Goal: Task Accomplishment & Management: Manage account settings

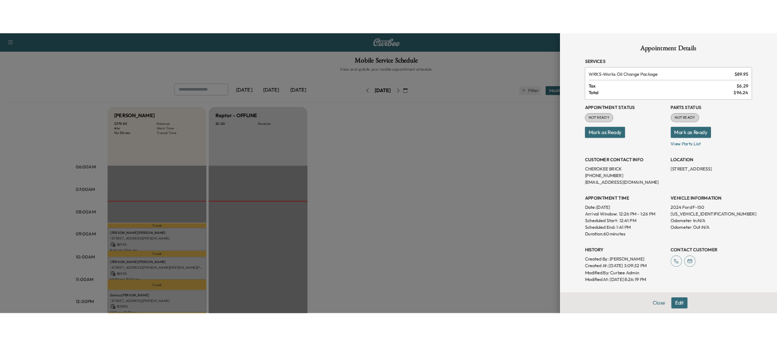
scroll to position [102, 0]
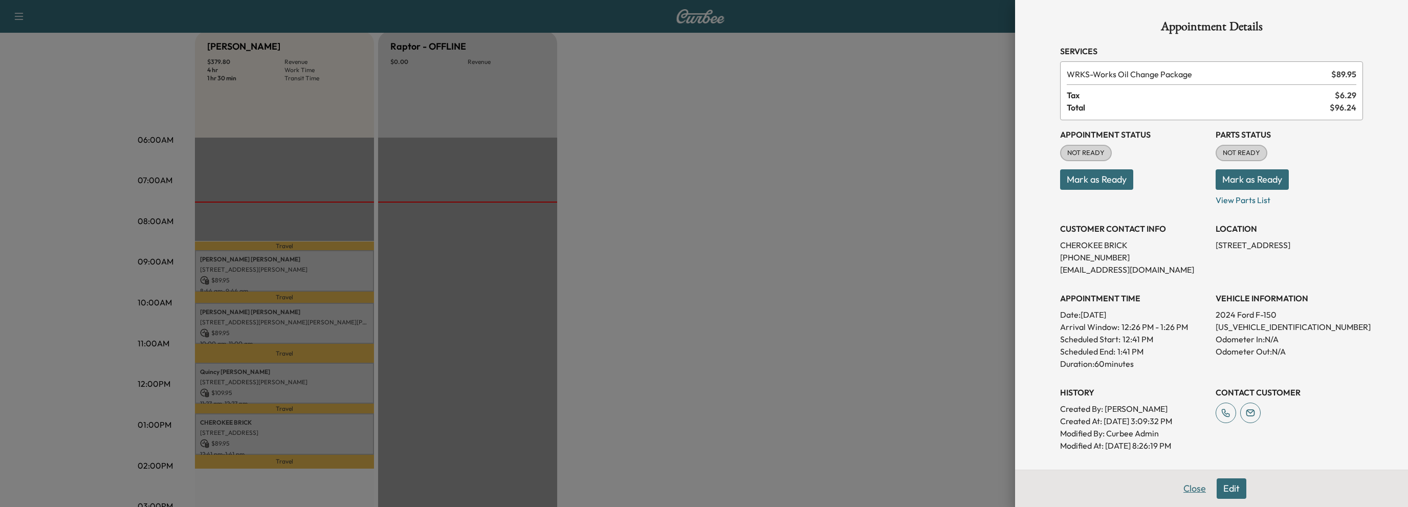
click at [1181, 482] on button "Close" at bounding box center [1195, 488] width 36 height 20
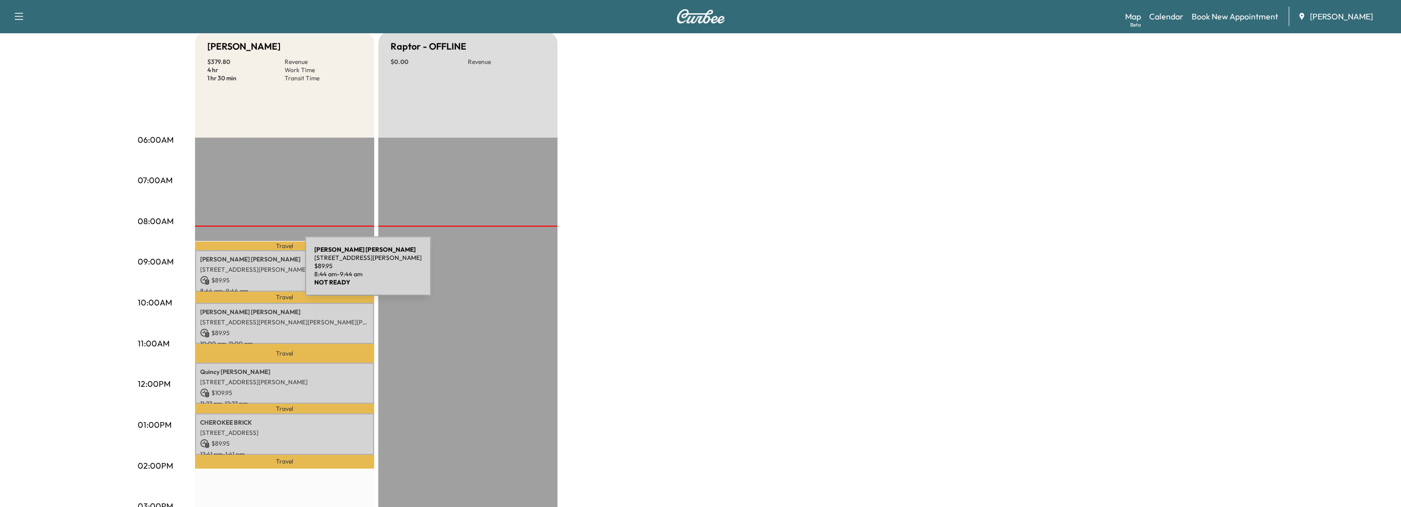
click at [229, 272] on div "[PERSON_NAME] [STREET_ADDRESS][PERSON_NAME] $ 89.95 8:44 am - 9:44 am" at bounding box center [284, 270] width 179 height 41
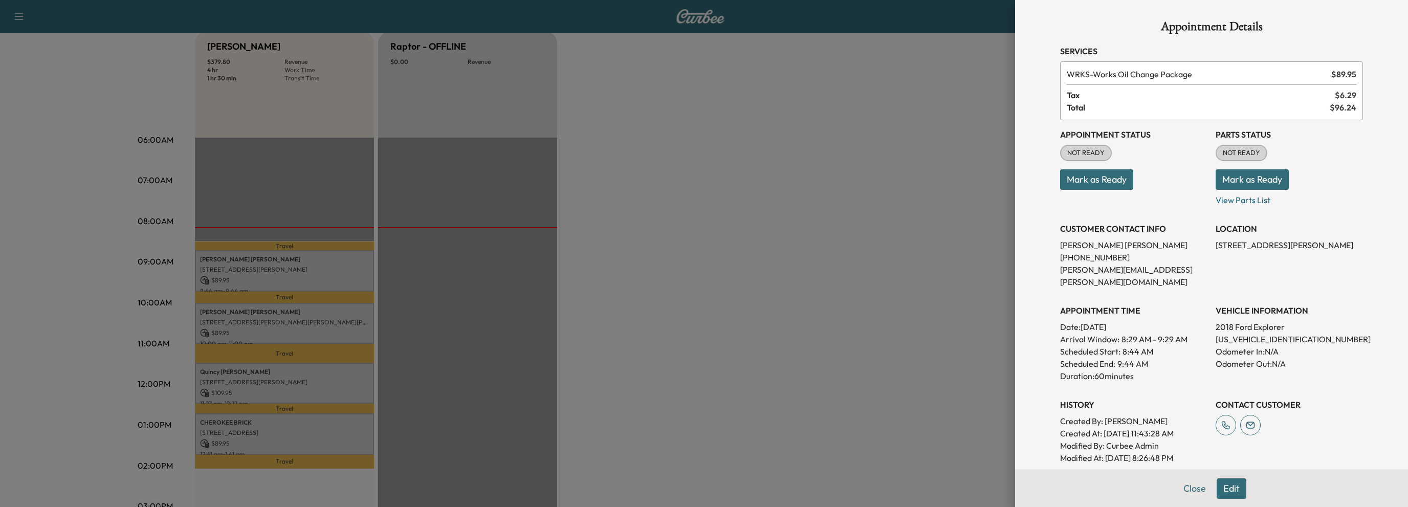
drag, startPoint x: 1085, startPoint y: 180, endPoint x: 1207, endPoint y: 184, distance: 122.4
click at [1087, 180] on button "Mark as Ready" at bounding box center [1096, 179] width 73 height 20
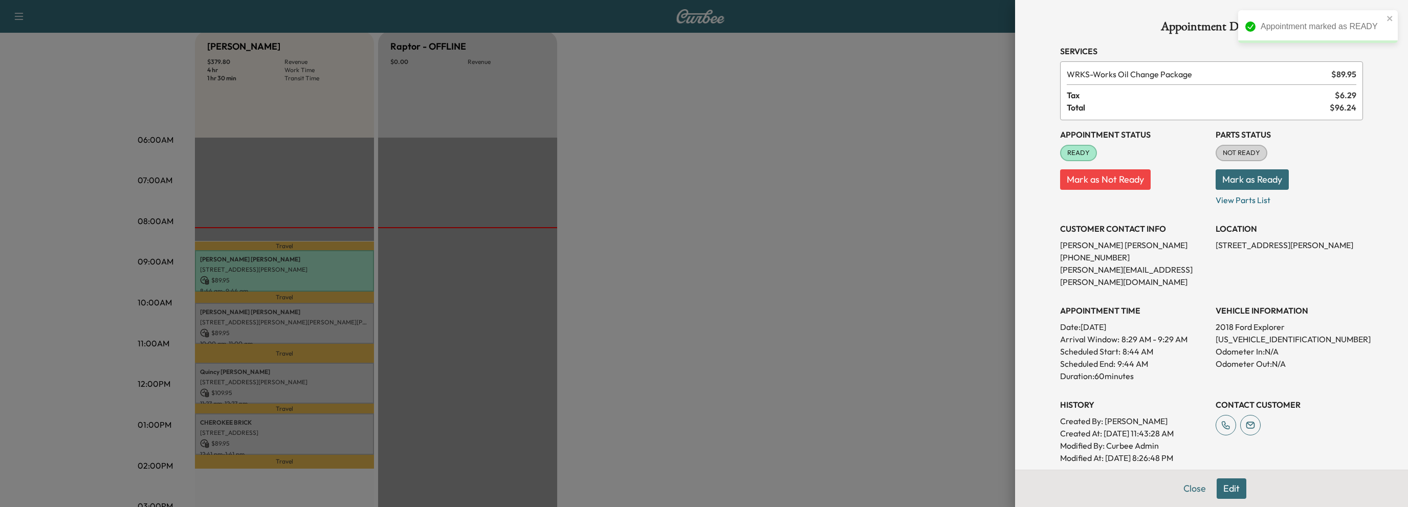
click at [1262, 184] on button "Mark as Ready" at bounding box center [1252, 179] width 73 height 20
click at [1191, 491] on button "Close" at bounding box center [1195, 488] width 36 height 20
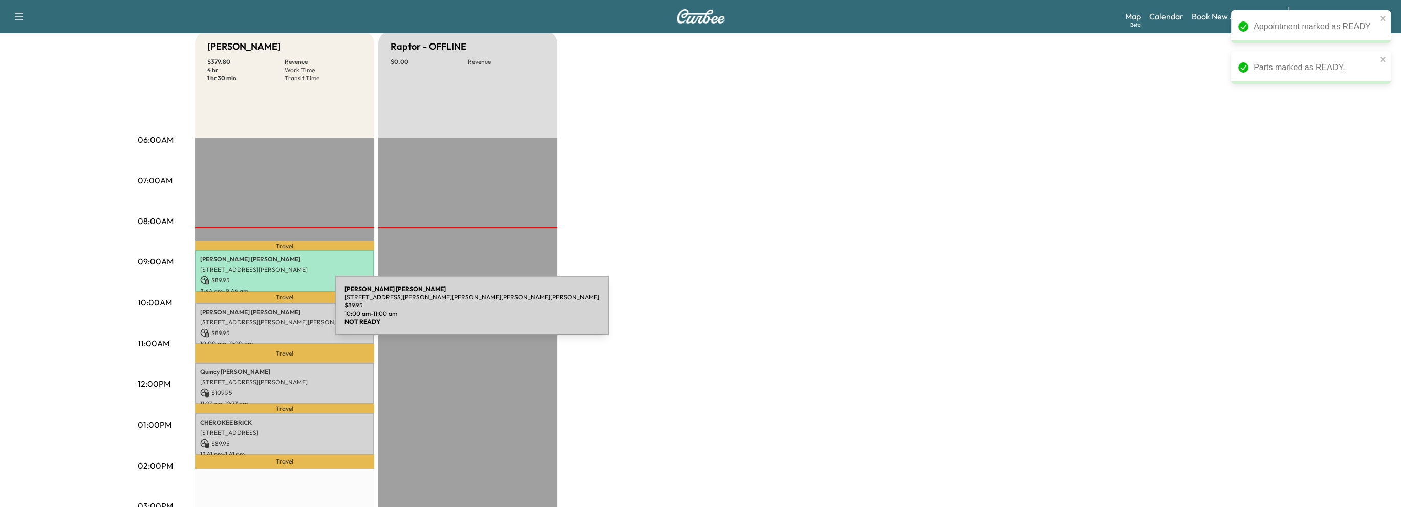
click at [258, 312] on p "[PERSON_NAME]" at bounding box center [284, 312] width 169 height 8
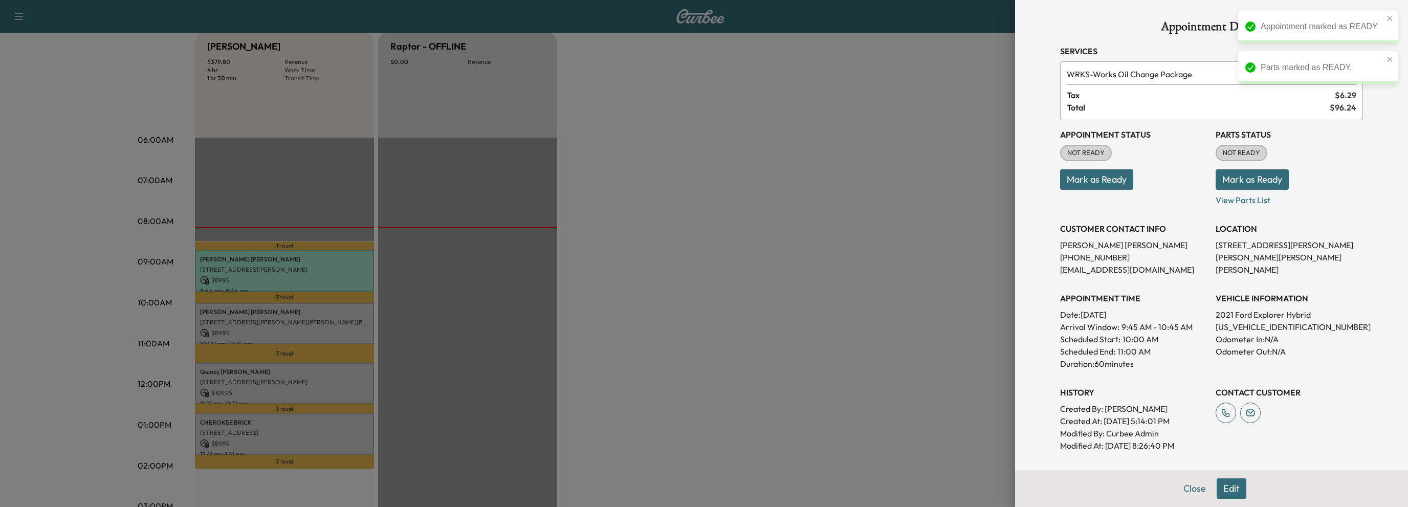
click at [1085, 182] on button "Mark as Ready" at bounding box center [1096, 179] width 73 height 20
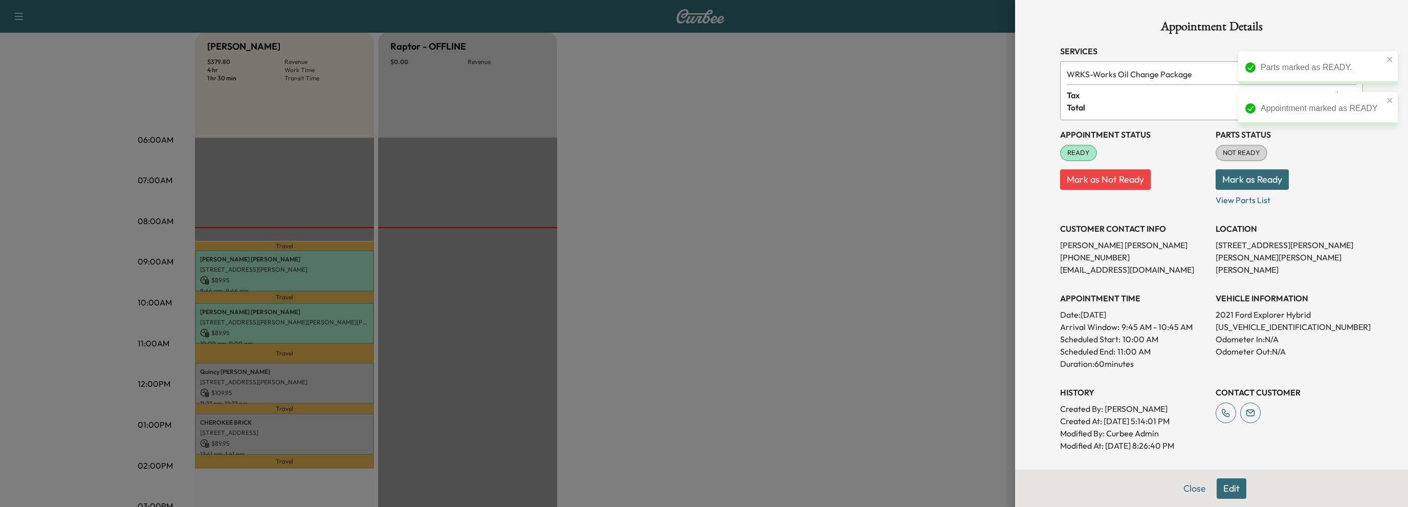
click at [1242, 180] on button "Mark as Ready" at bounding box center [1252, 179] width 73 height 20
click at [1181, 486] on button "Close" at bounding box center [1195, 488] width 36 height 20
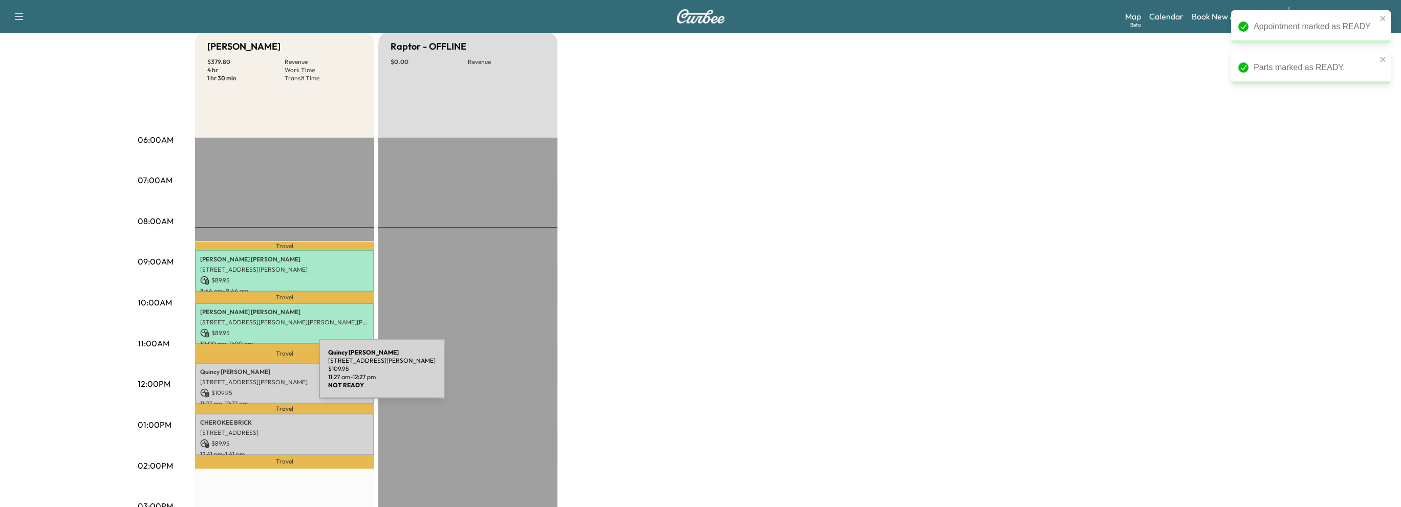
click at [242, 378] on p "[STREET_ADDRESS][PERSON_NAME]" at bounding box center [284, 382] width 169 height 8
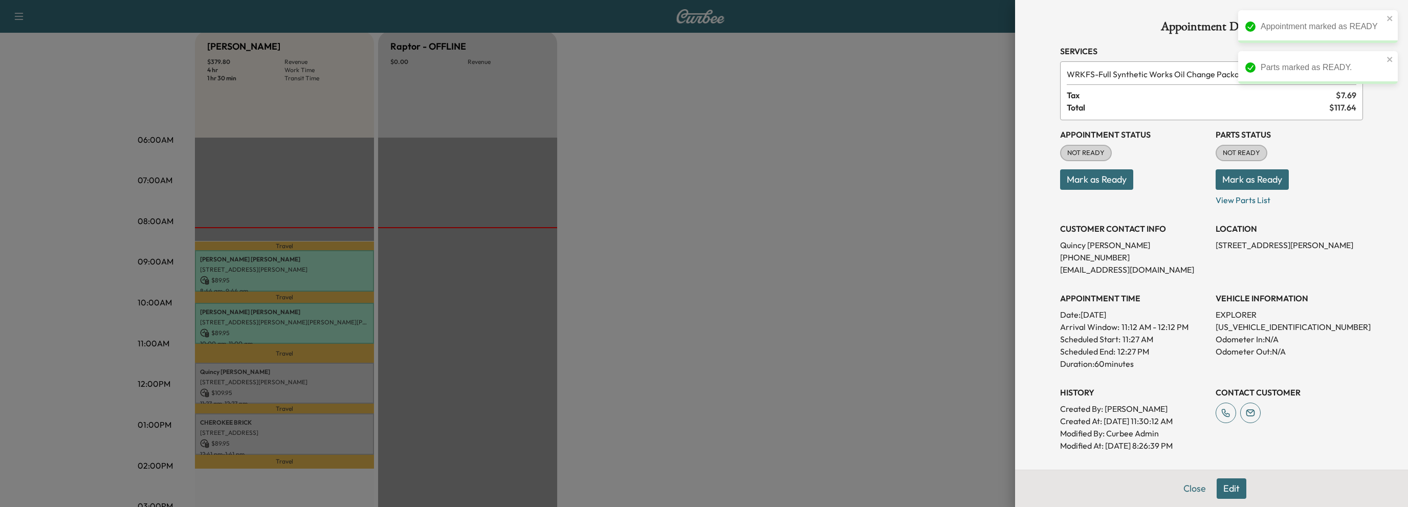
click at [1079, 182] on button "Mark as Ready" at bounding box center [1096, 179] width 73 height 20
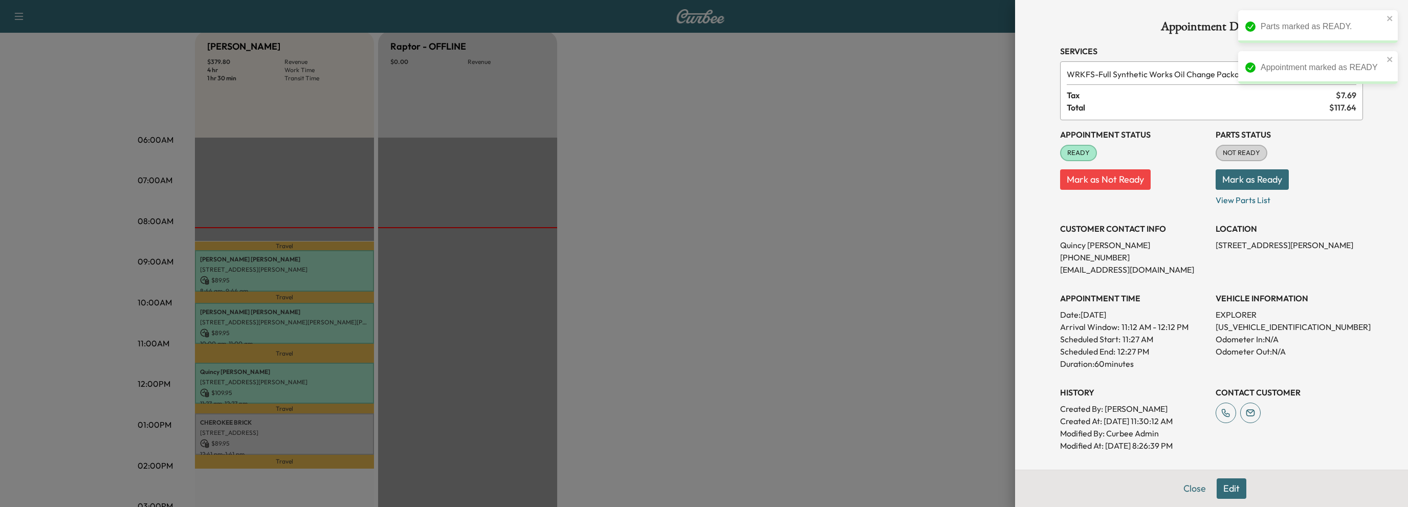
click at [1253, 183] on button "Mark as Ready" at bounding box center [1252, 179] width 73 height 20
click at [1181, 489] on button "Close" at bounding box center [1195, 488] width 36 height 20
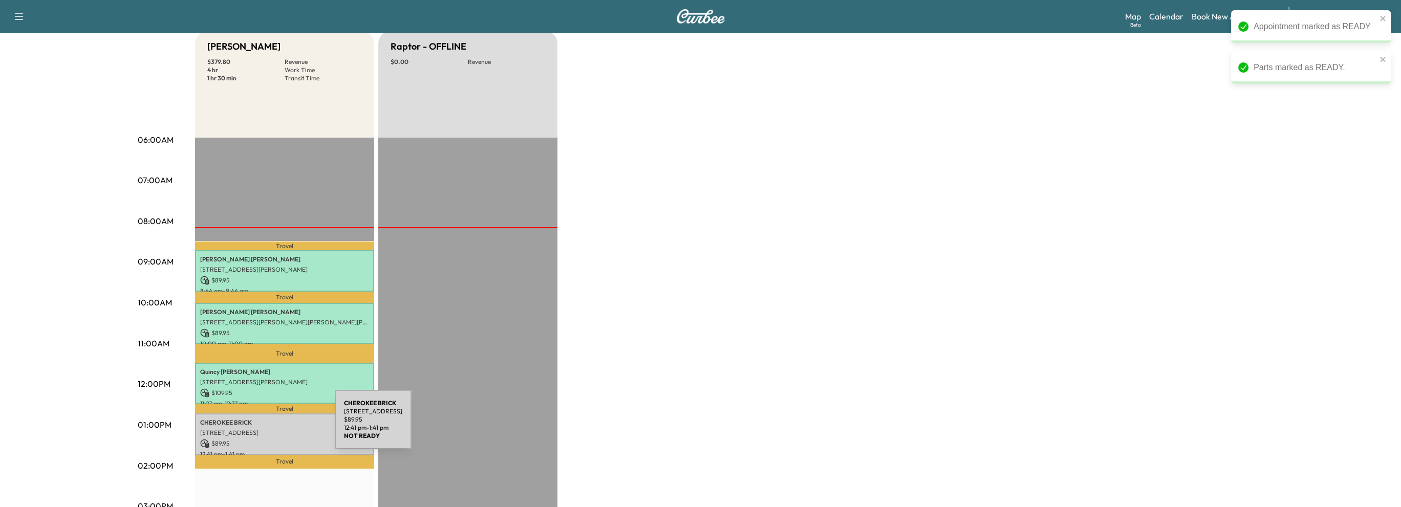
click at [258, 429] on p "[STREET_ADDRESS]" at bounding box center [284, 433] width 169 height 8
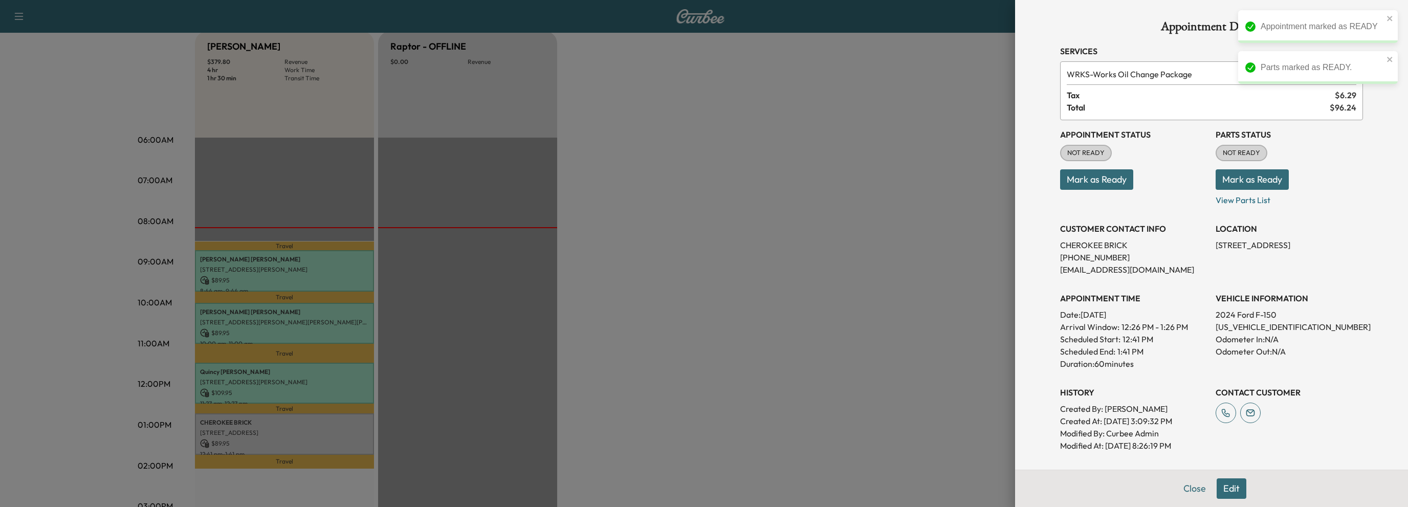
click at [1085, 180] on button "Mark as Ready" at bounding box center [1096, 179] width 73 height 20
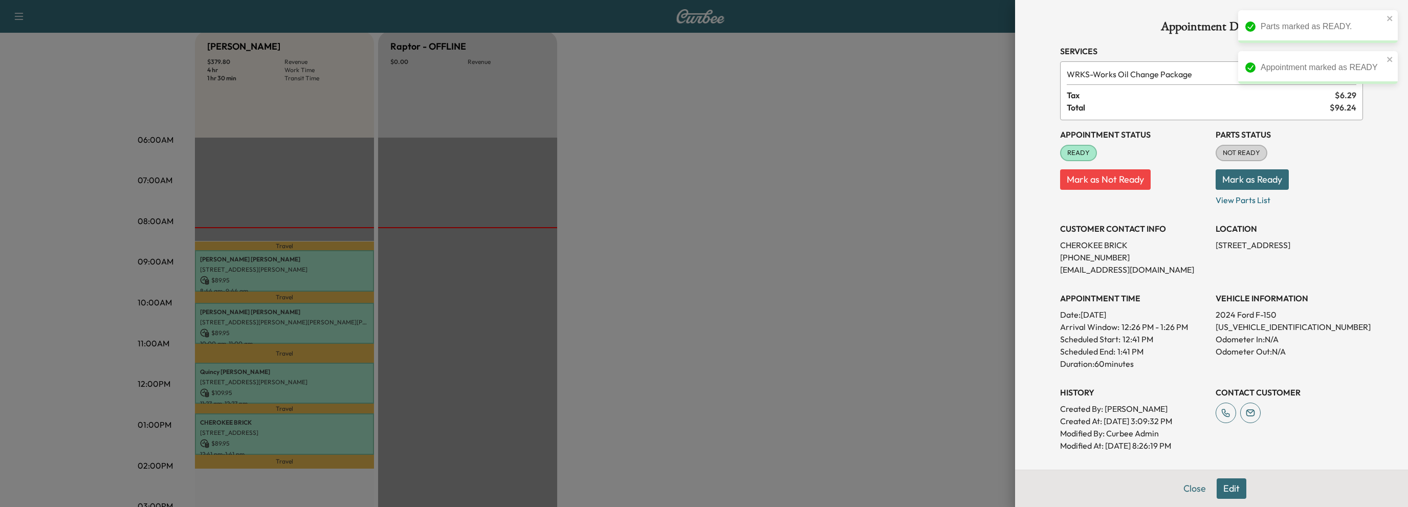
click at [1269, 179] on button "Mark as Ready" at bounding box center [1252, 179] width 73 height 20
click at [1184, 489] on button "Close" at bounding box center [1195, 488] width 36 height 20
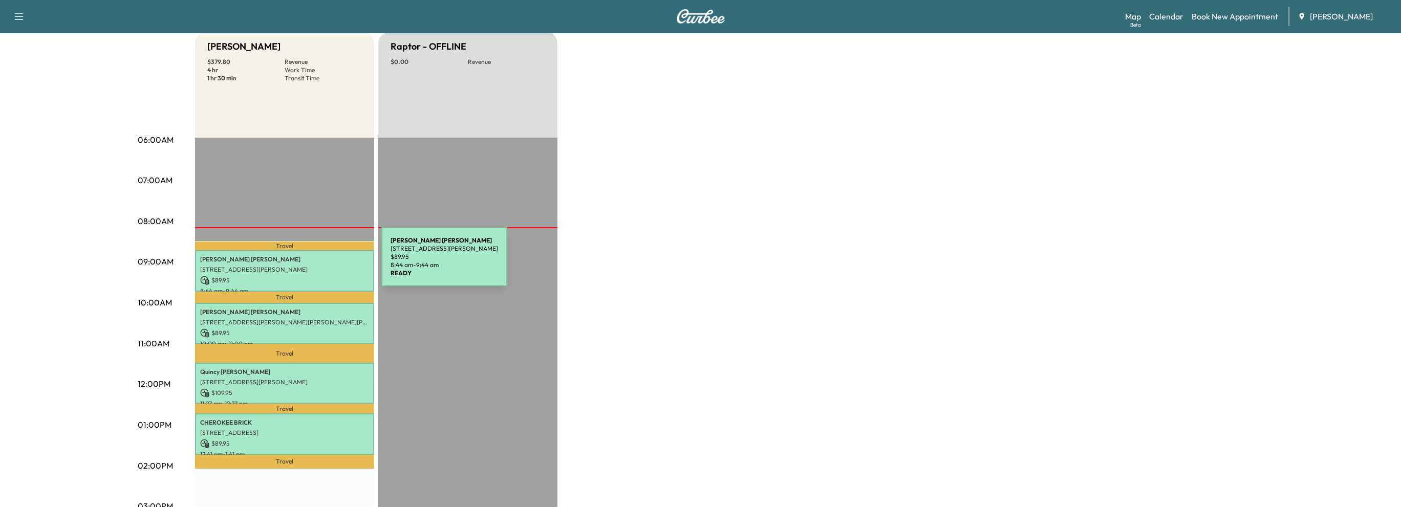
click at [304, 263] on div "[PERSON_NAME] [STREET_ADDRESS][PERSON_NAME] $ 89.95 8:44 am - 9:44 am" at bounding box center [284, 270] width 179 height 41
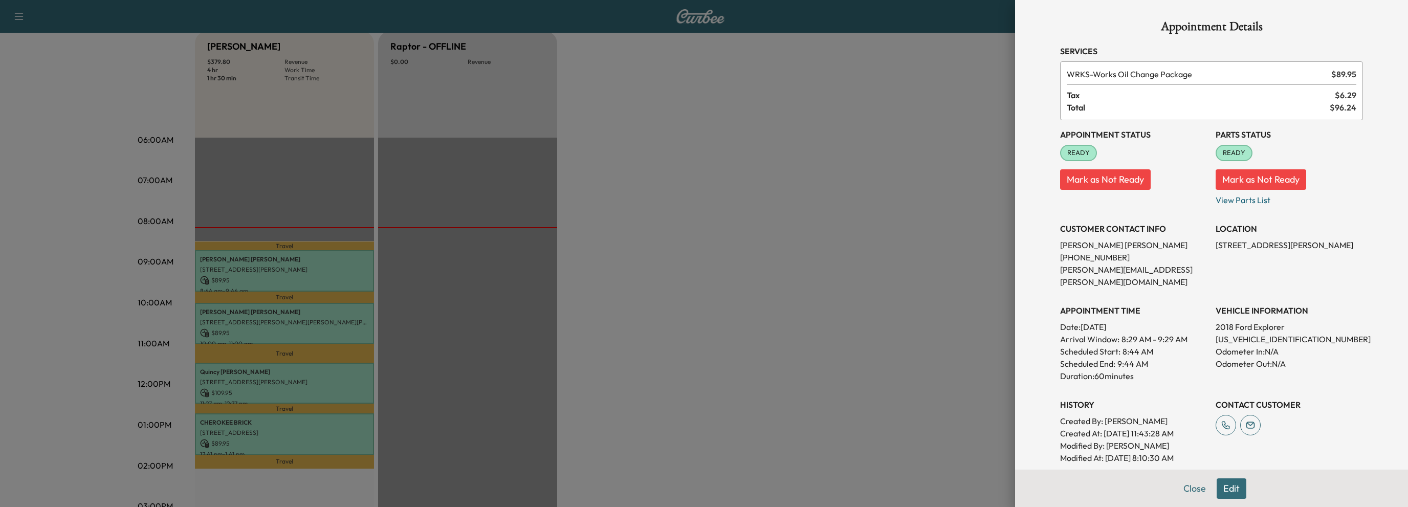
click at [258, 266] on div at bounding box center [704, 253] width 1408 height 507
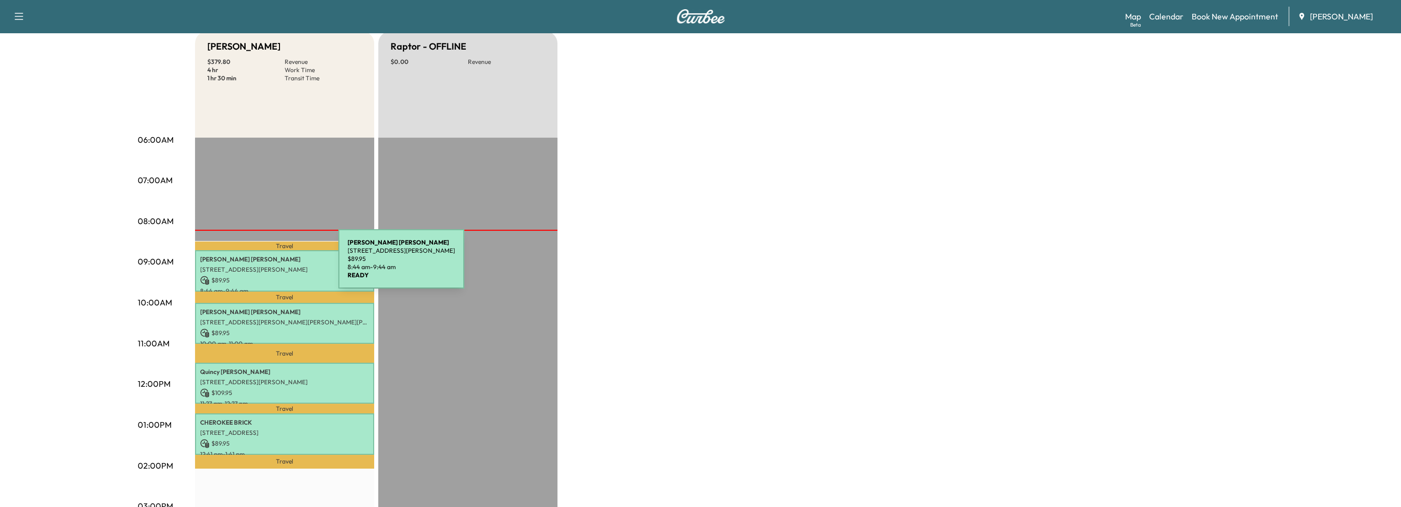
click at [261, 266] on p "[STREET_ADDRESS][PERSON_NAME]" at bounding box center [284, 270] width 169 height 8
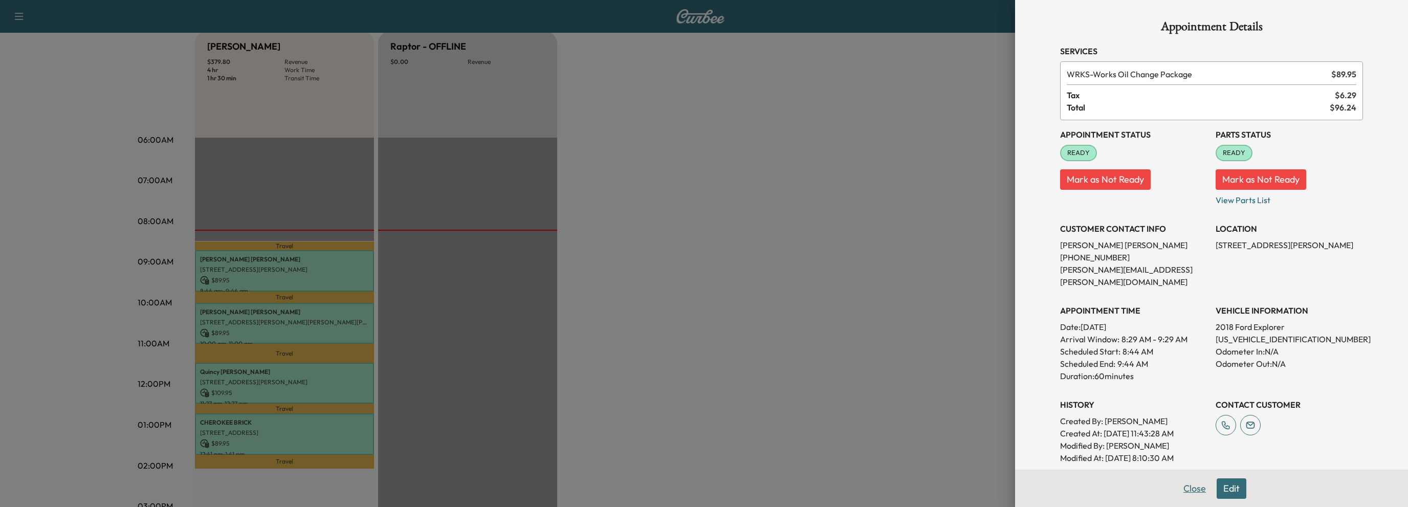
click at [1187, 492] on button "Close" at bounding box center [1195, 488] width 36 height 20
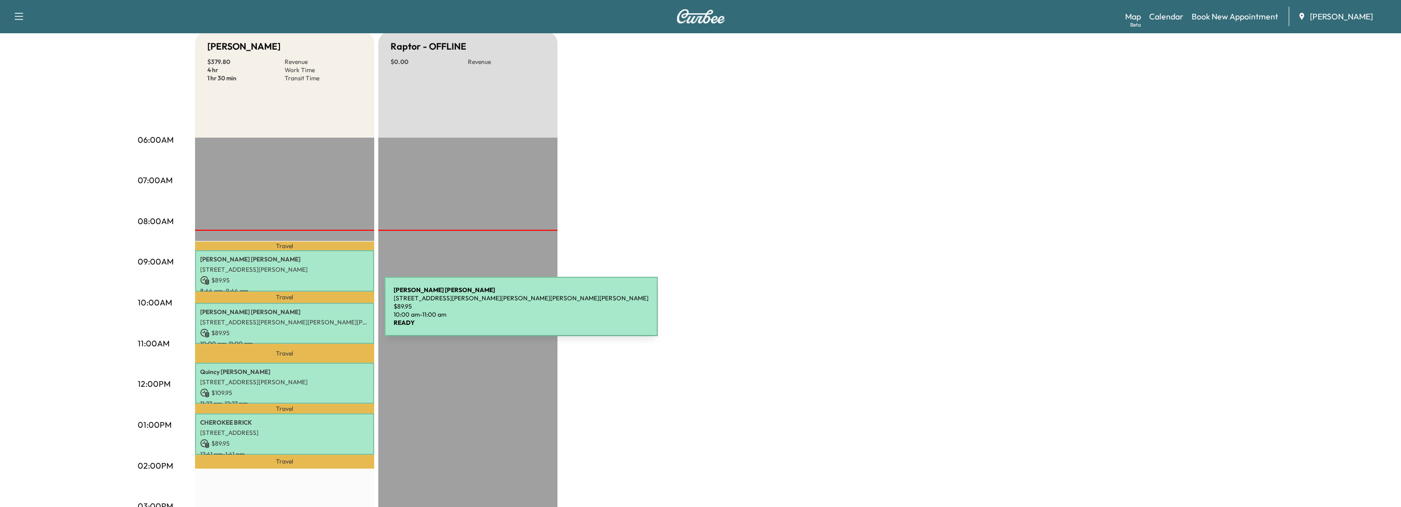
click at [308, 313] on p "[PERSON_NAME]" at bounding box center [284, 312] width 169 height 8
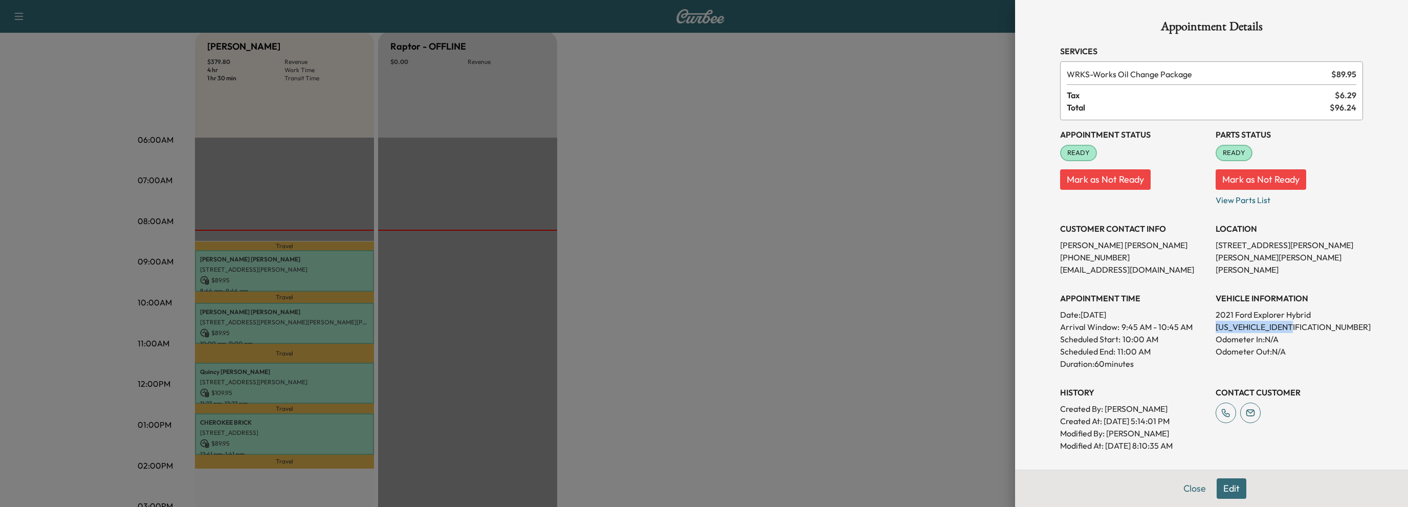
drag, startPoint x: 1207, startPoint y: 326, endPoint x: 1292, endPoint y: 329, distance: 84.5
click at [1292, 329] on div "Appointment Status READY Mark as Not Ready Parts Status READY Mark as Not Ready…" at bounding box center [1211, 286] width 303 height 332
copy p "[US_VEHICLE_IDENTIFICATION_NUMBER]"
click at [1184, 493] on button "Close" at bounding box center [1195, 488] width 36 height 20
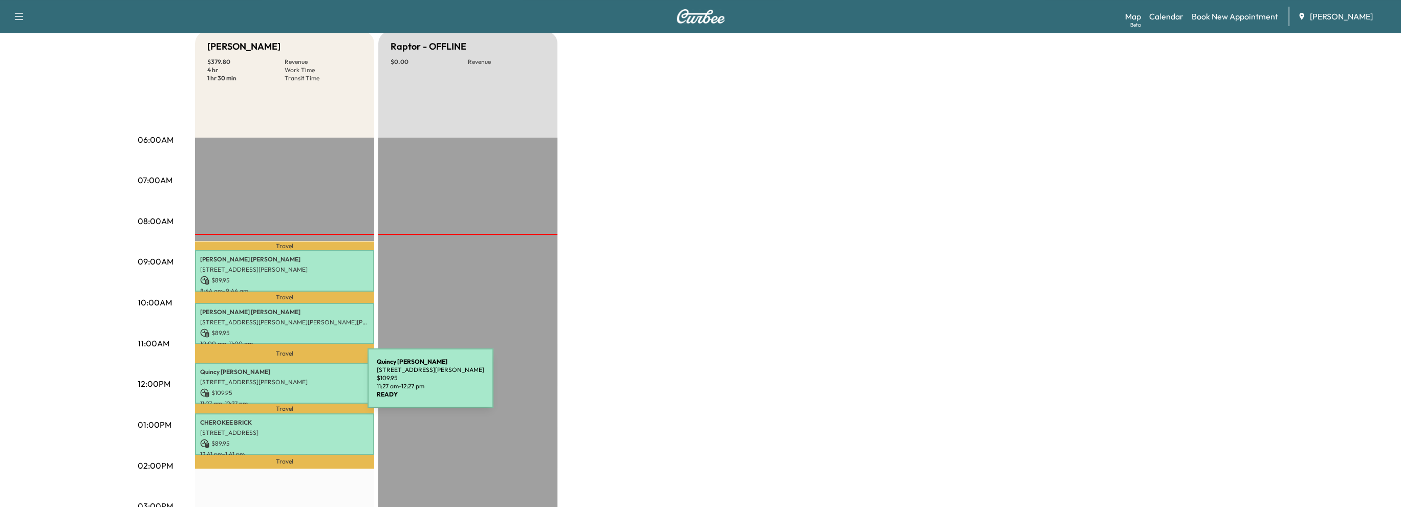
click at [290, 388] on p "$ 109.95" at bounding box center [284, 392] width 169 height 9
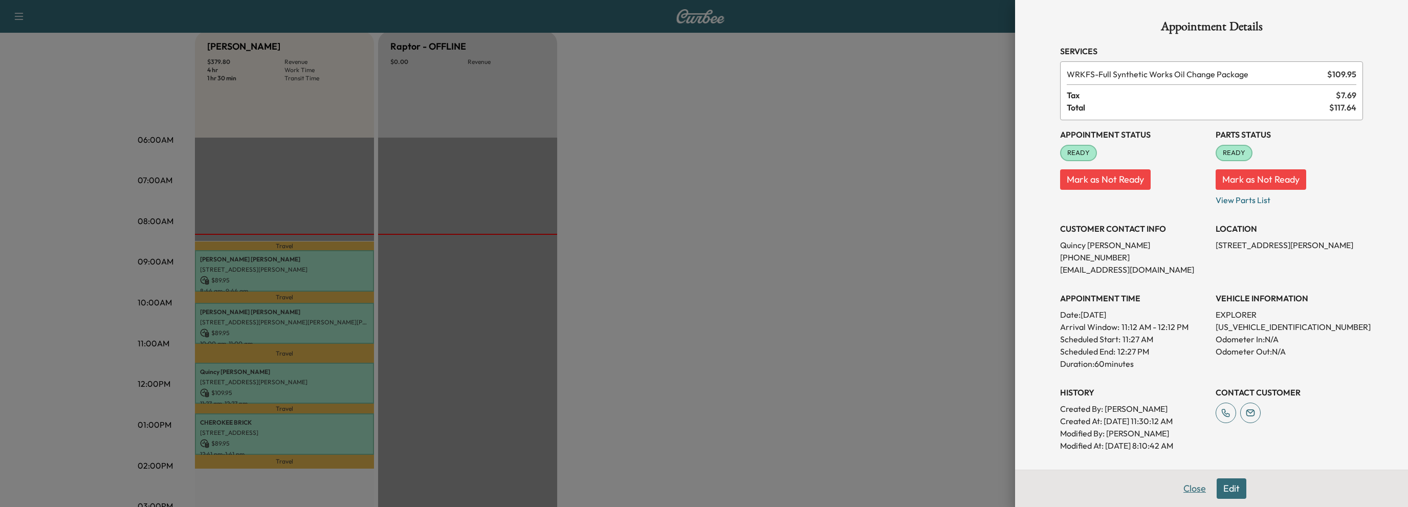
click at [1190, 491] on button "Close" at bounding box center [1195, 488] width 36 height 20
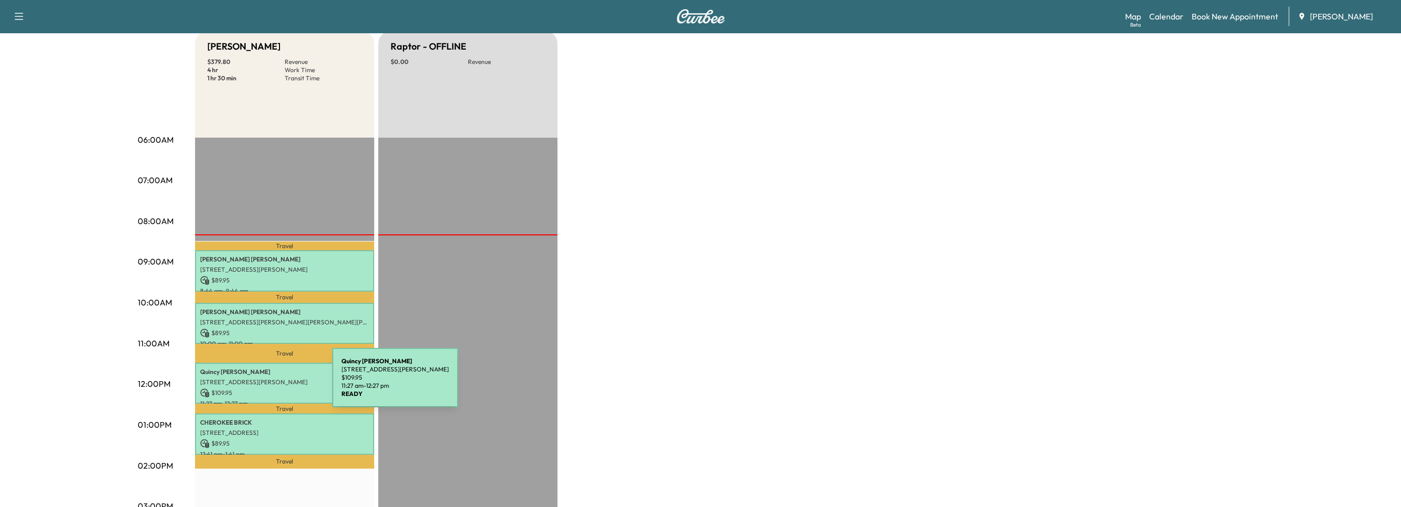
click at [255, 384] on div "[PERSON_NAME] [STREET_ADDRESS][PERSON_NAME] $ 109.95 11:27 am - 12:27 pm" at bounding box center [284, 383] width 179 height 41
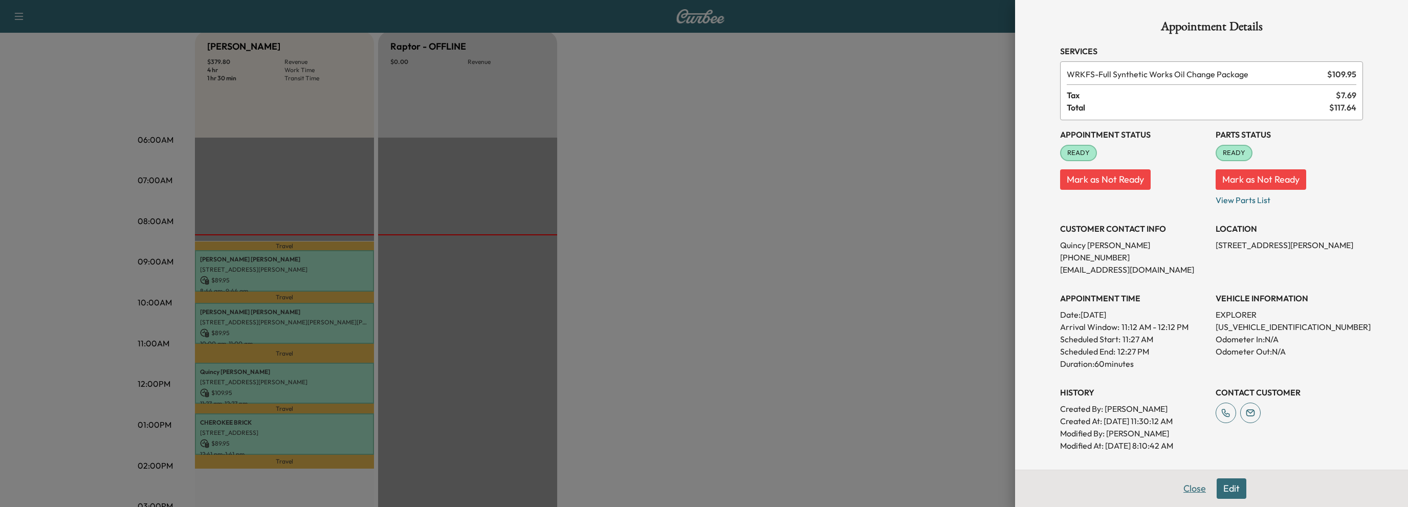
click at [1185, 488] on button "Close" at bounding box center [1195, 488] width 36 height 20
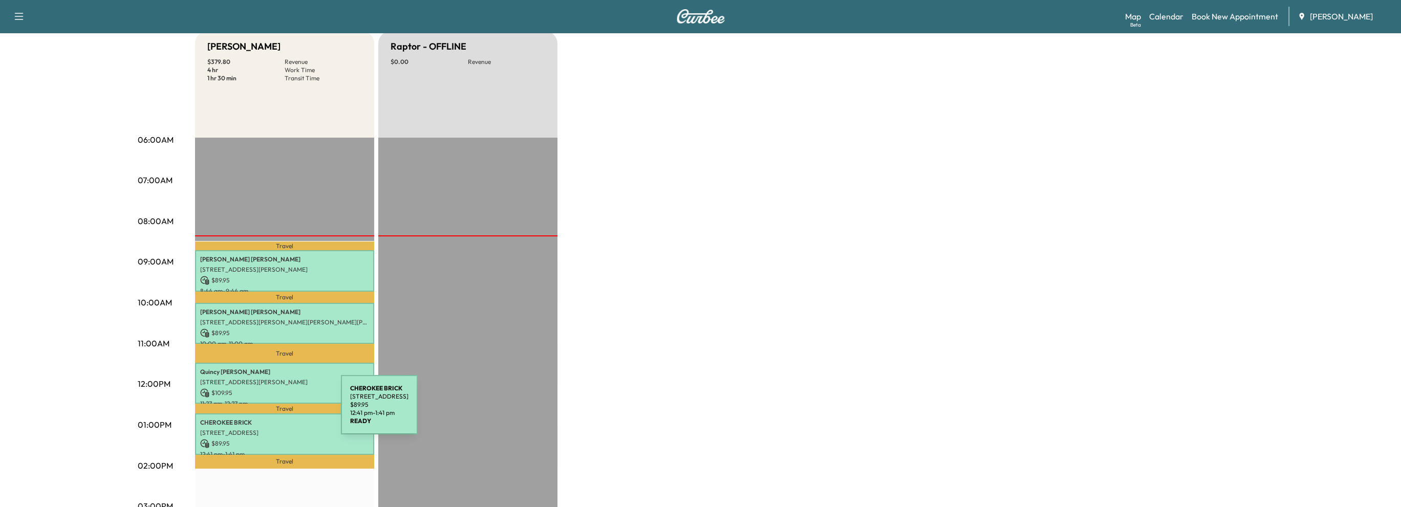
click at [264, 413] on div "CHEROKEE BRICK [STREET_ADDRESS] $ 89.95 12:41 pm - 1:41 pm" at bounding box center [284, 433] width 179 height 41
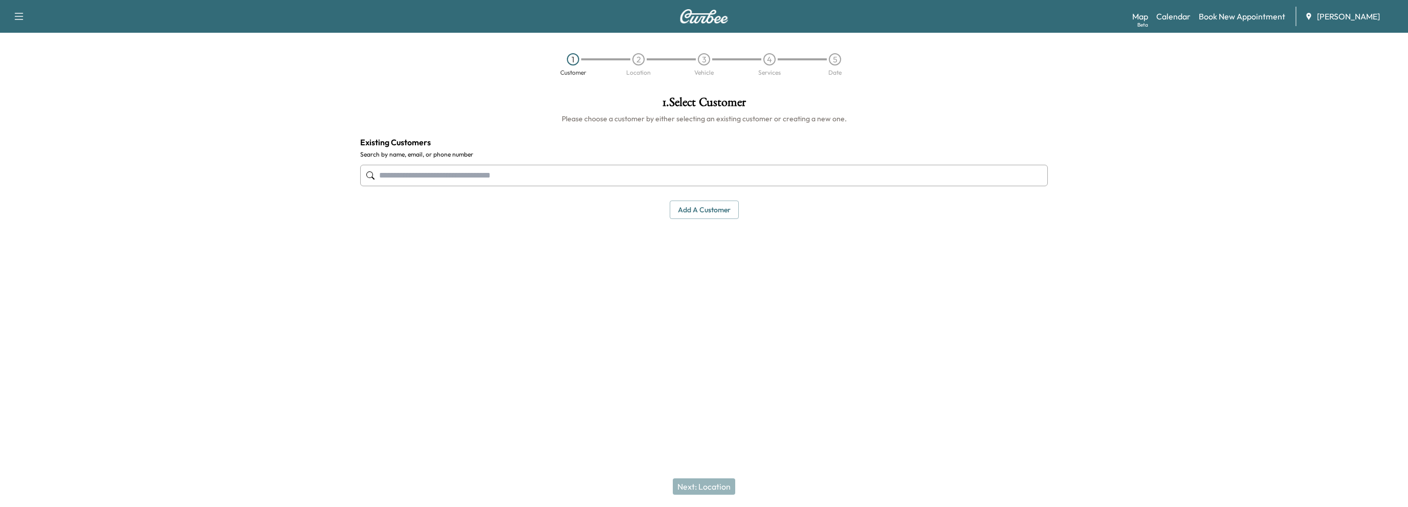
click at [1167, 23] on div "Map Beta Calendar Book New Appointment Jim Ellis Ford" at bounding box center [1266, 16] width 268 height 19
click at [1167, 21] on link "Calendar" at bounding box center [1173, 16] width 34 height 12
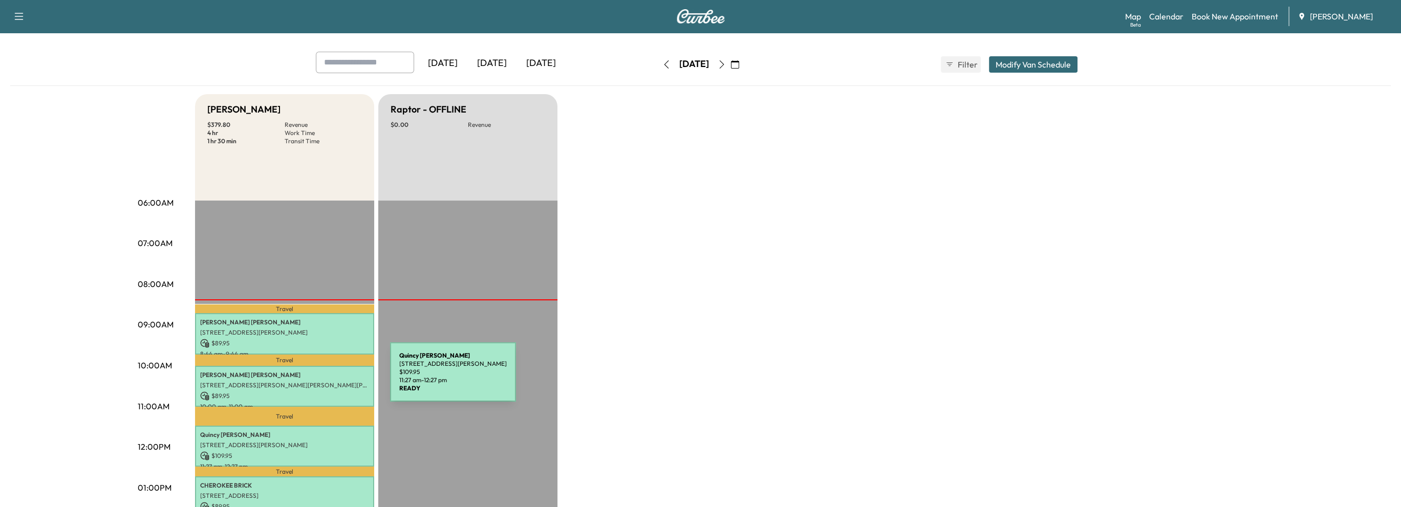
scroll to position [154, 0]
